Goal: Information Seeking & Learning: Check status

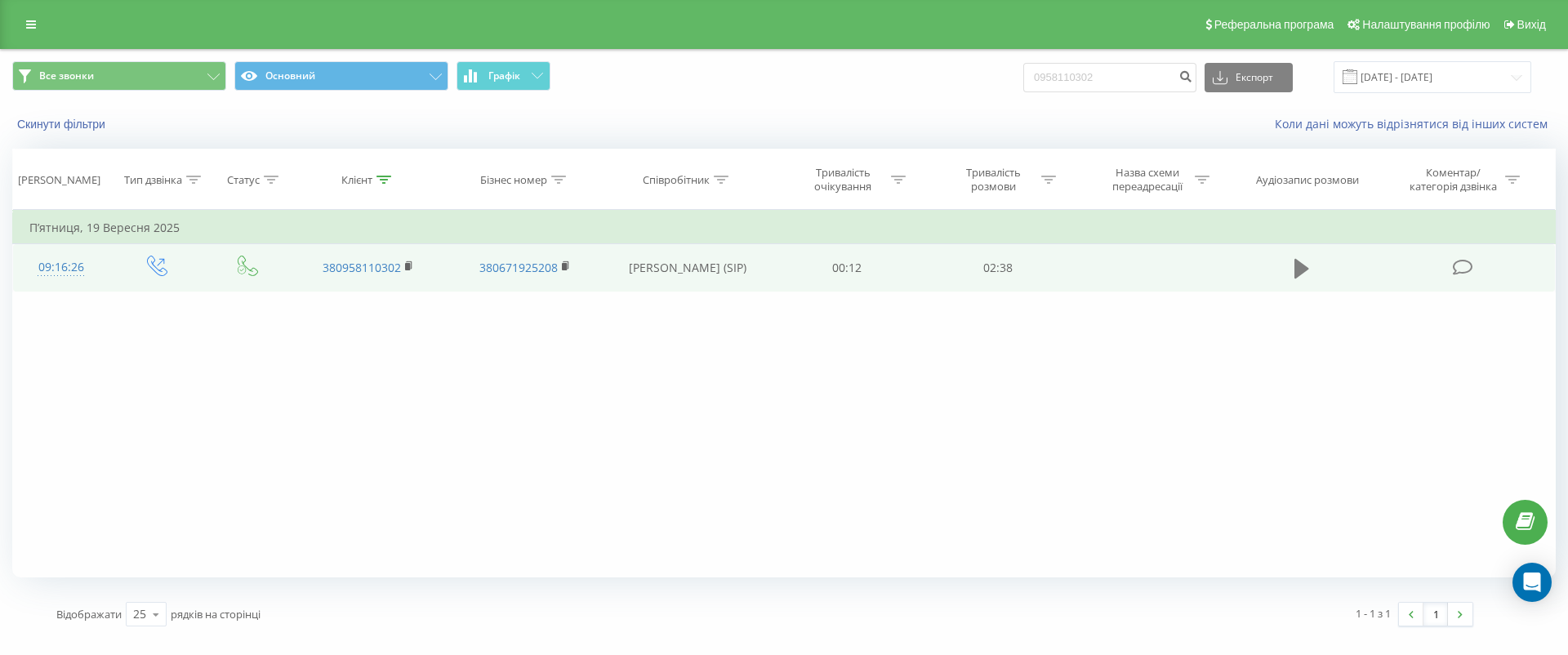
click at [1290, 260] on button at bounding box center [1302, 268] width 25 height 25
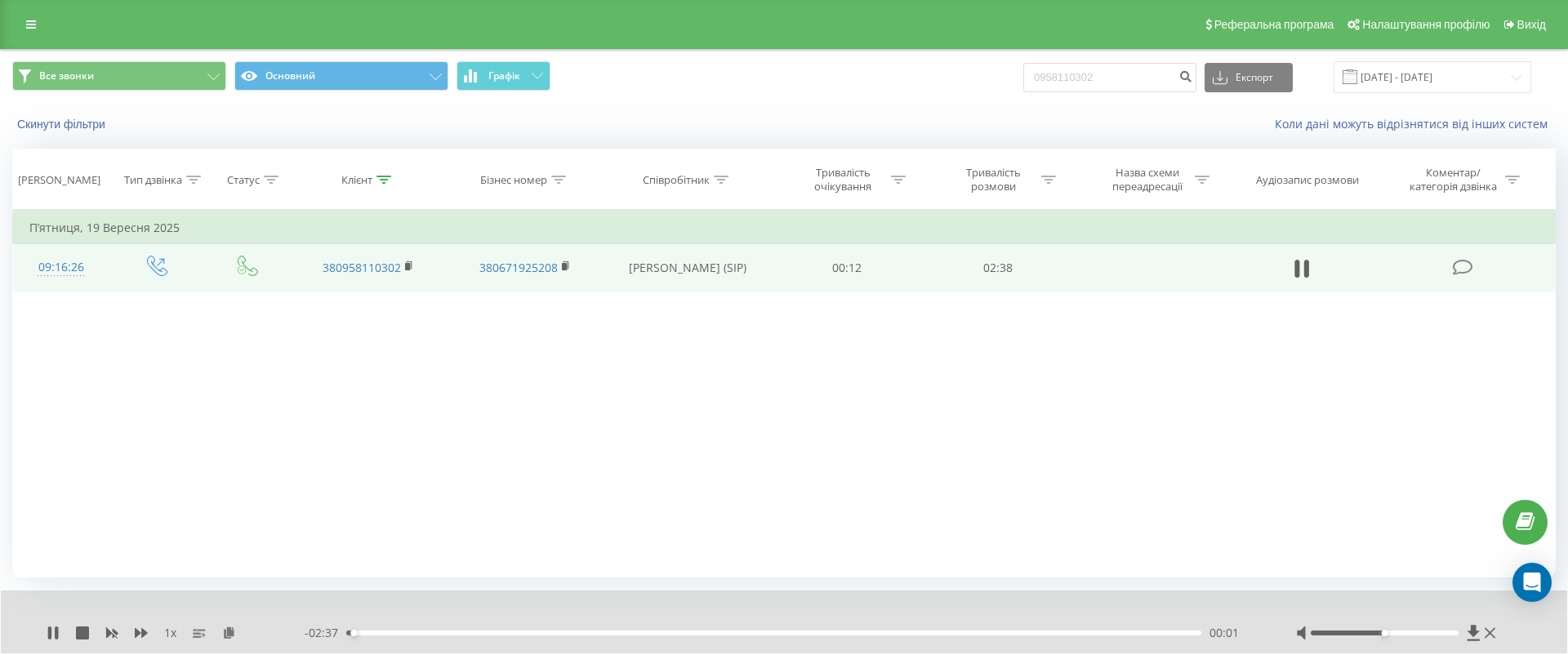
click at [430, 636] on div "- 02:37 00:01 00:01" at bounding box center [780, 633] width 951 height 16
click at [438, 631] on div "00:01" at bounding box center [774, 633] width 856 height 5
click at [531, 635] on div "- 02:21 00:17 00:17" at bounding box center [780, 633] width 951 height 16
click at [596, 628] on div "- 02:20 00:18 00:18" at bounding box center [780, 633] width 951 height 16
click at [617, 635] on div "- 02:20 00:18 00:18" at bounding box center [780, 633] width 951 height 16
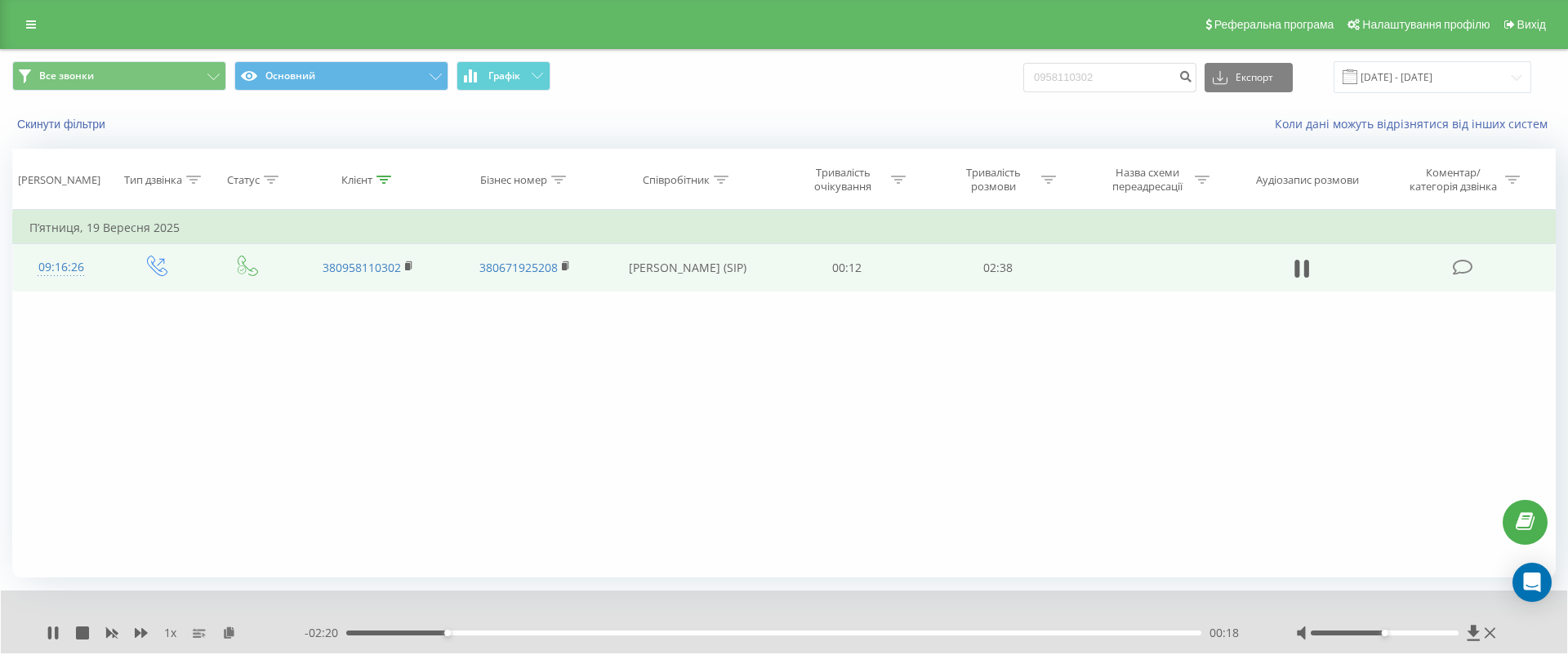
click at [620, 629] on div "- 02:20 00:18 00:18" at bounding box center [780, 633] width 951 height 16
click at [620, 635] on div "00:51" at bounding box center [774, 633] width 856 height 5
click at [138, 636] on icon at bounding box center [141, 632] width 13 height 13
click at [48, 630] on icon at bounding box center [49, 632] width 3 height 13
click at [32, 23] on icon at bounding box center [31, 25] width 10 height 12
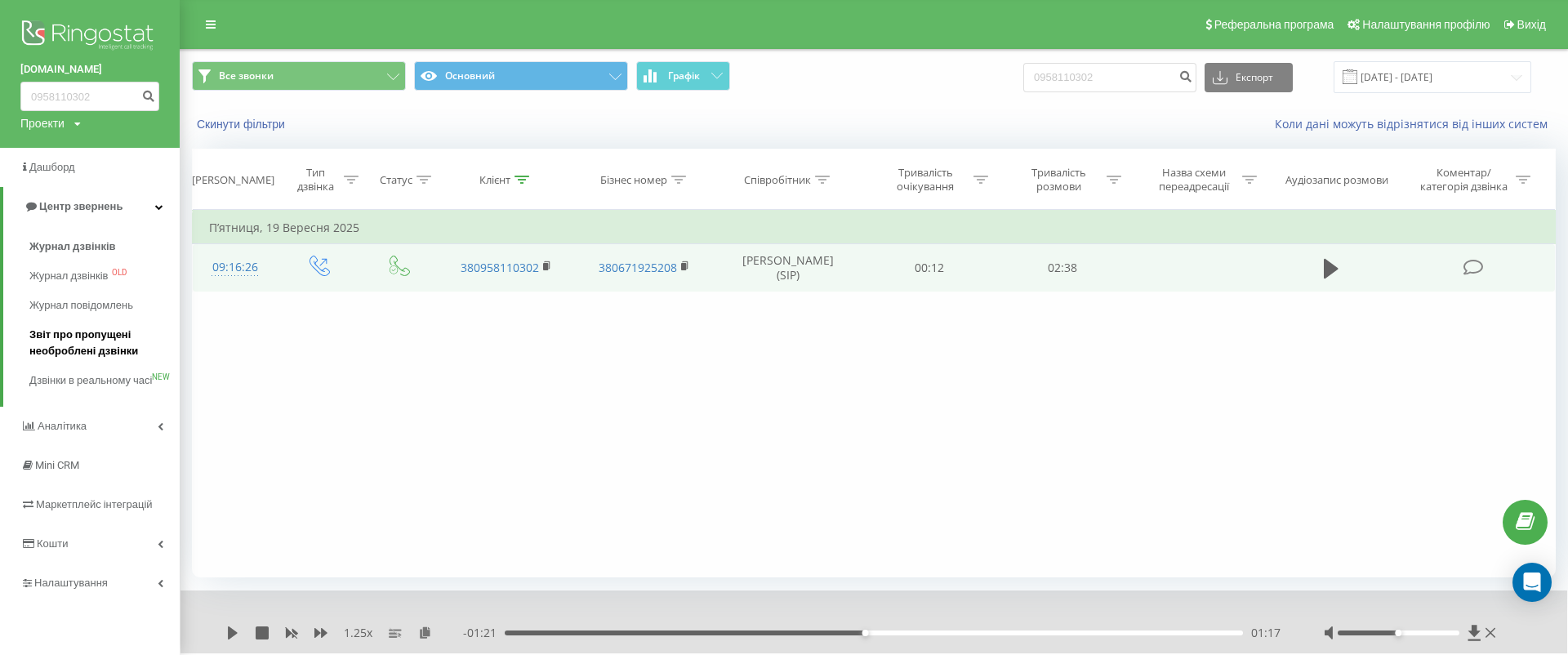
click at [96, 342] on span "Звіт про пропущені необроблені дзвінки" at bounding box center [100, 343] width 142 height 33
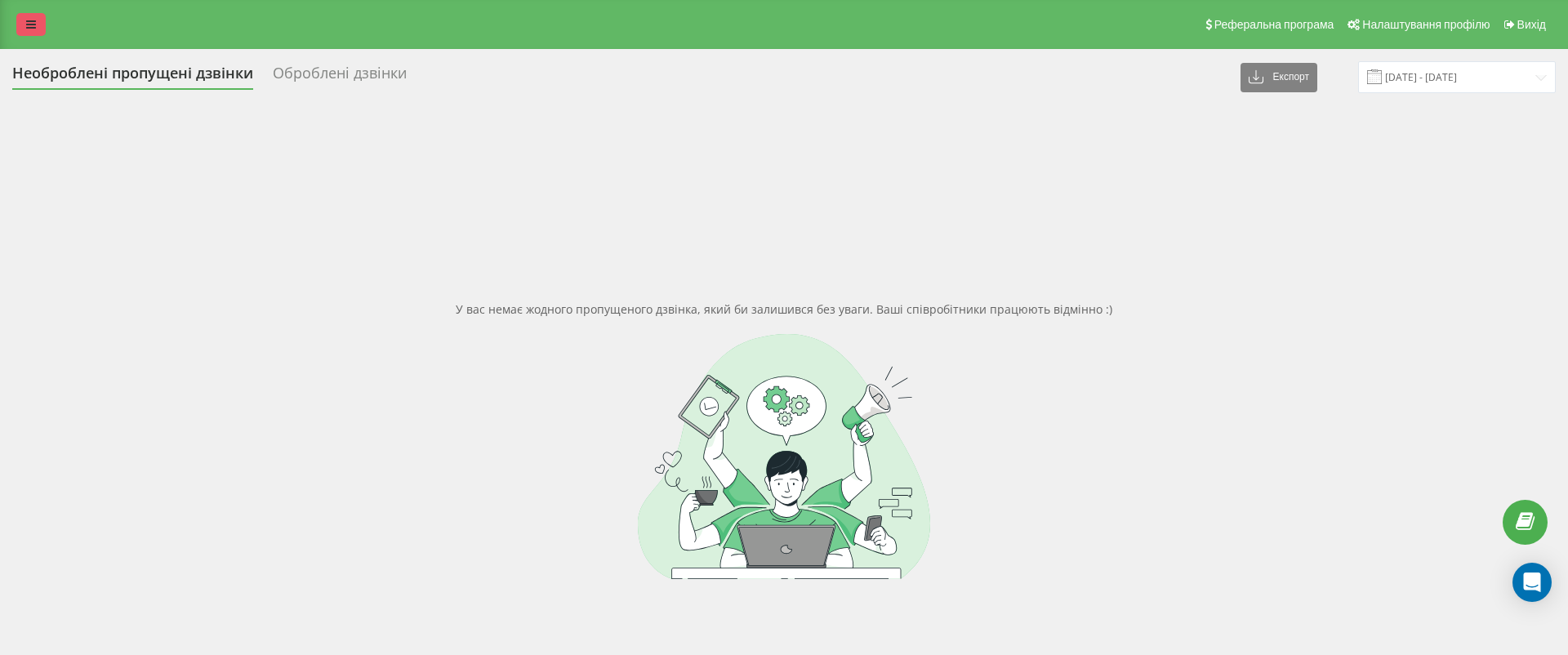
click at [35, 28] on icon at bounding box center [31, 25] width 10 height 12
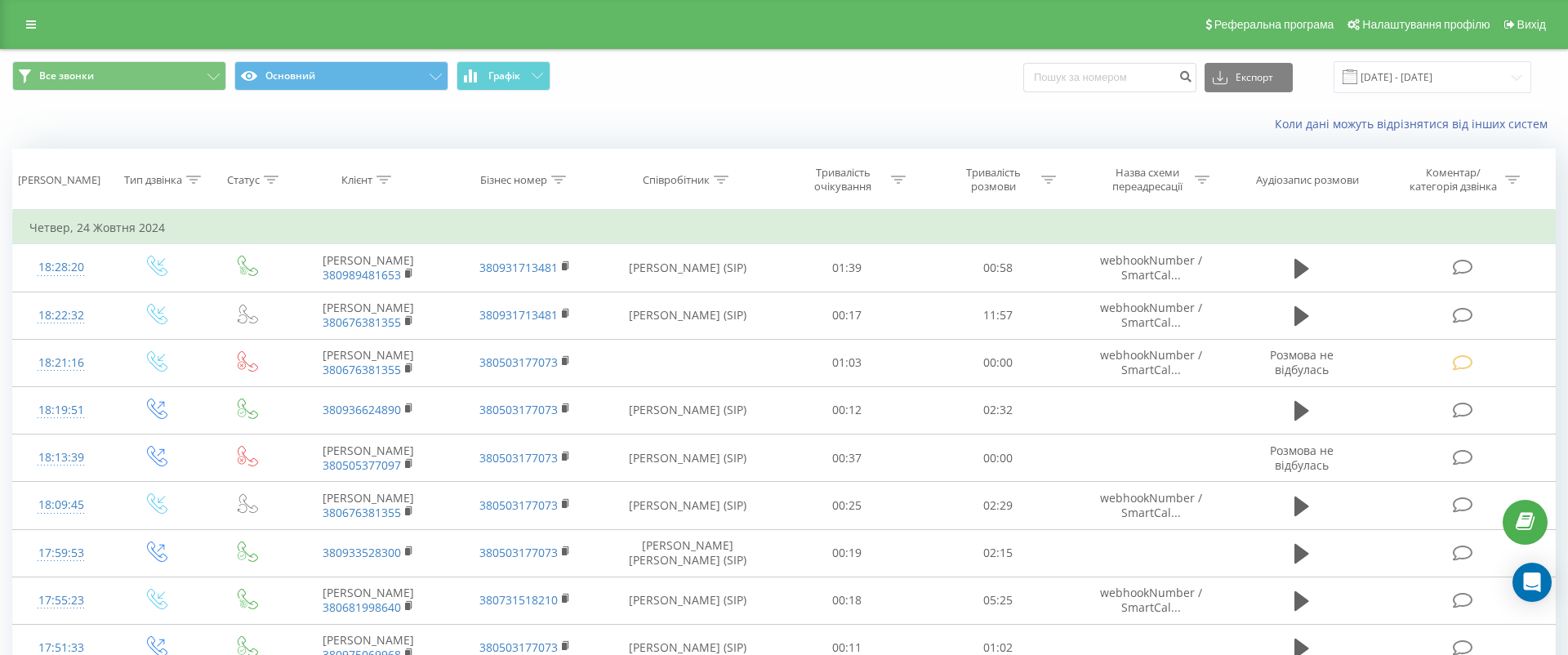
click at [44, 24] on link at bounding box center [31, 24] width 30 height 23
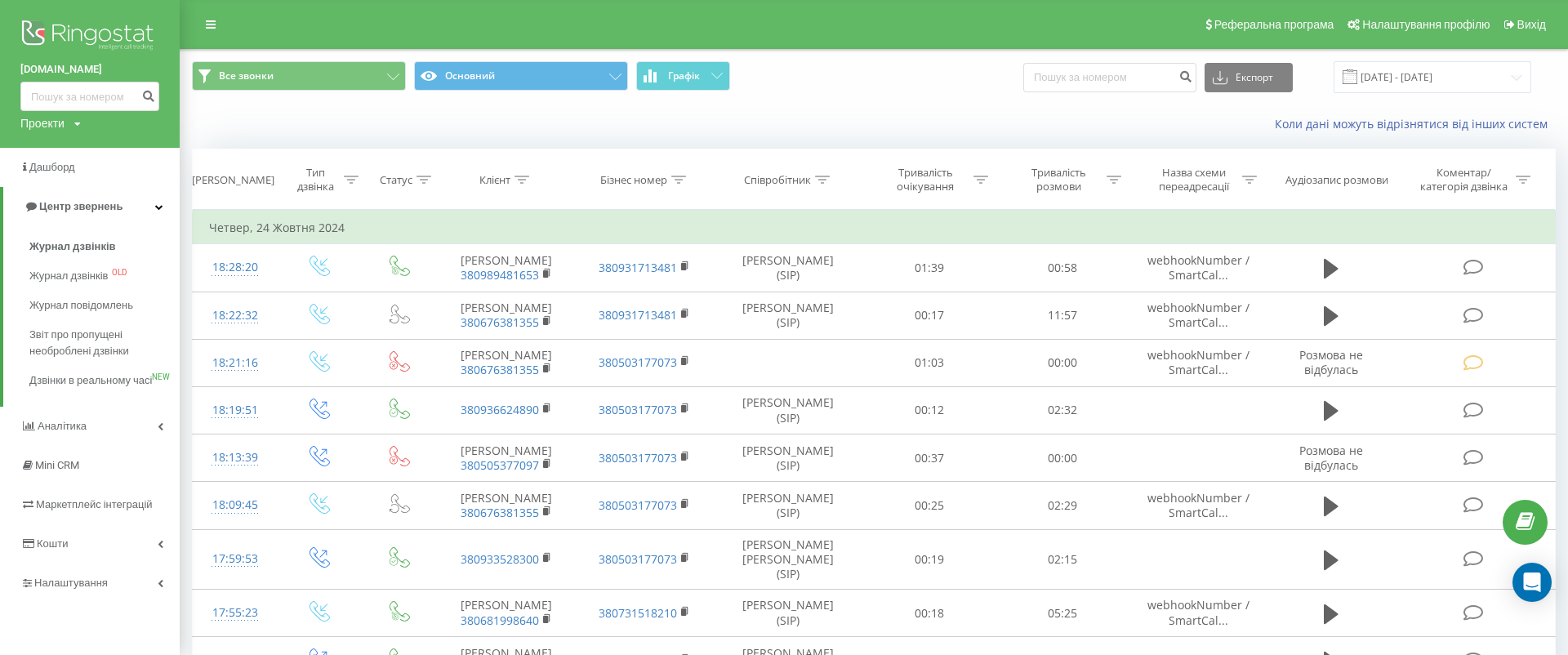
click at [75, 339] on span "Звіт про пропущені необроблені дзвінки" at bounding box center [100, 343] width 142 height 33
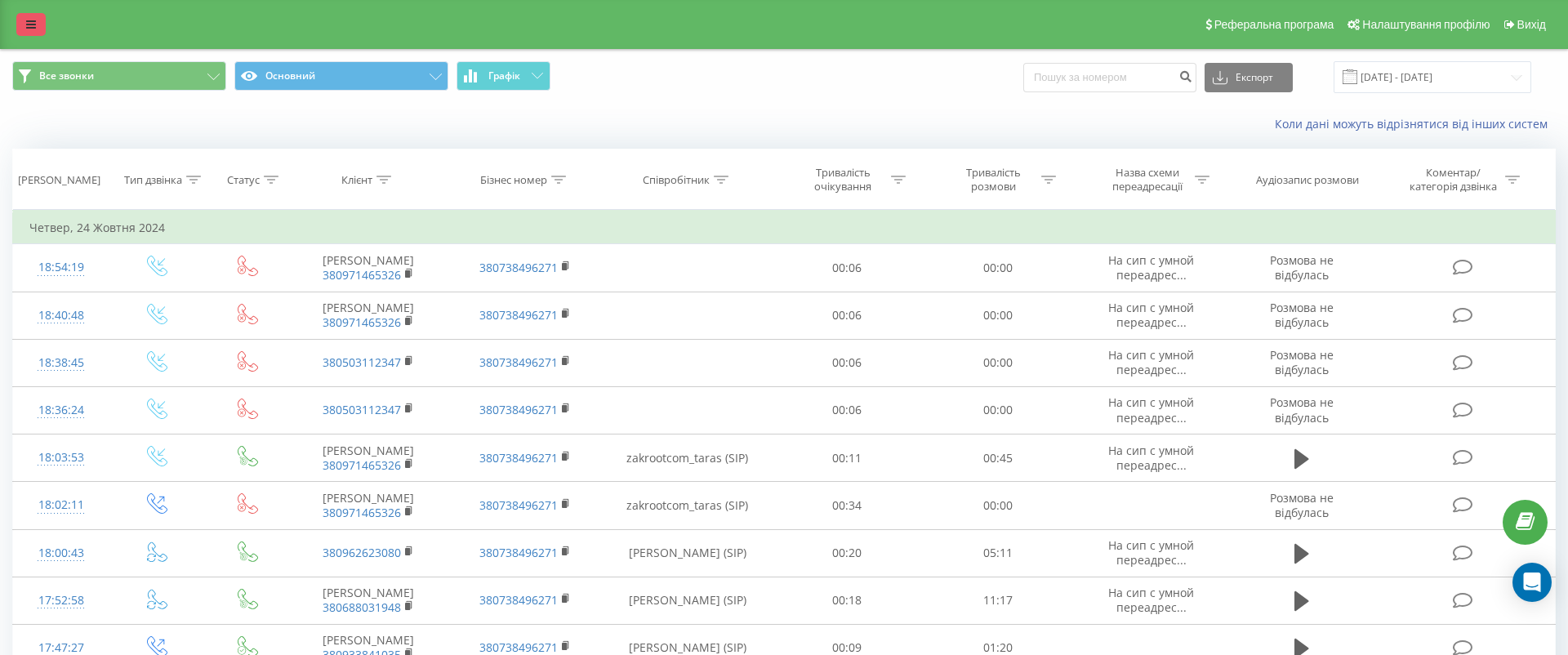
drag, startPoint x: 0, startPoint y: 0, endPoint x: 27, endPoint y: 27, distance: 38.2
click at [27, 27] on icon at bounding box center [31, 25] width 10 height 12
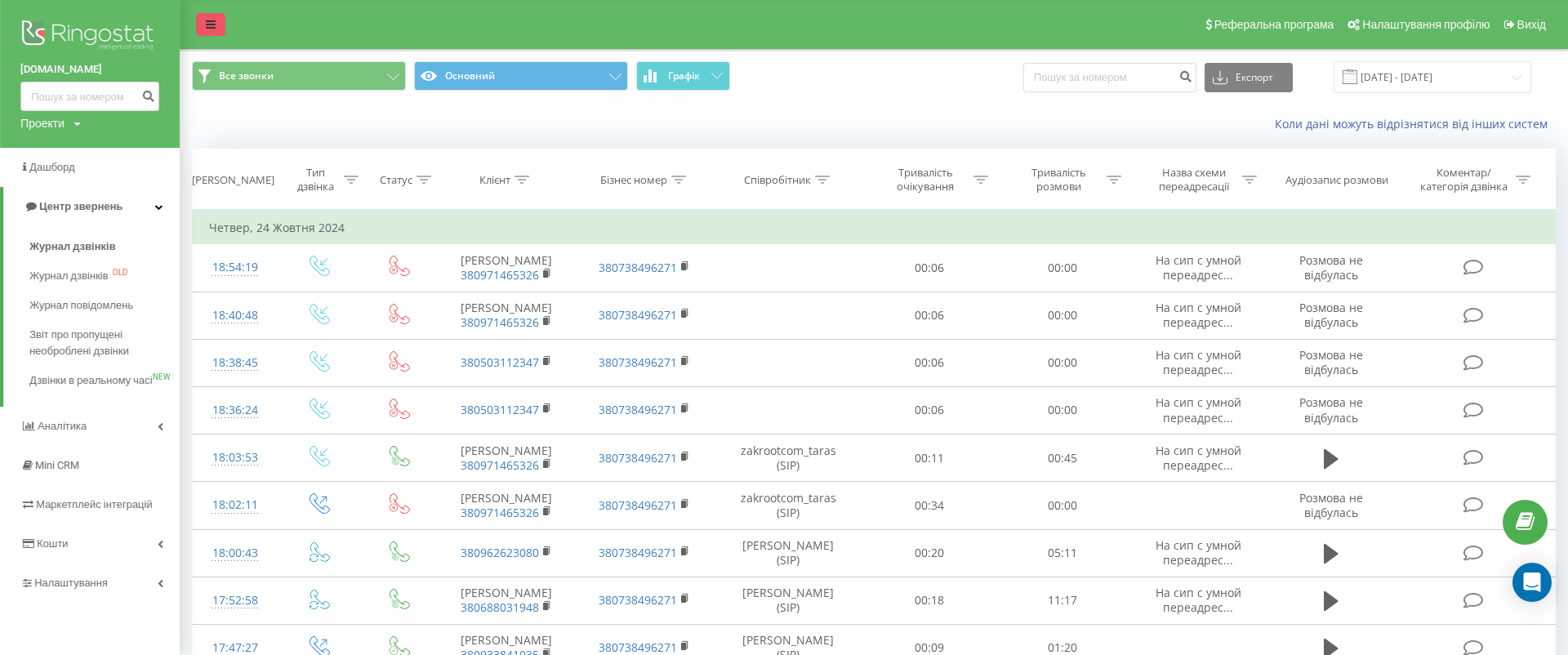
click at [84, 335] on span "Звіт про пропущені необроблені дзвінки" at bounding box center [100, 343] width 142 height 33
